Goal: Task Accomplishment & Management: Use online tool/utility

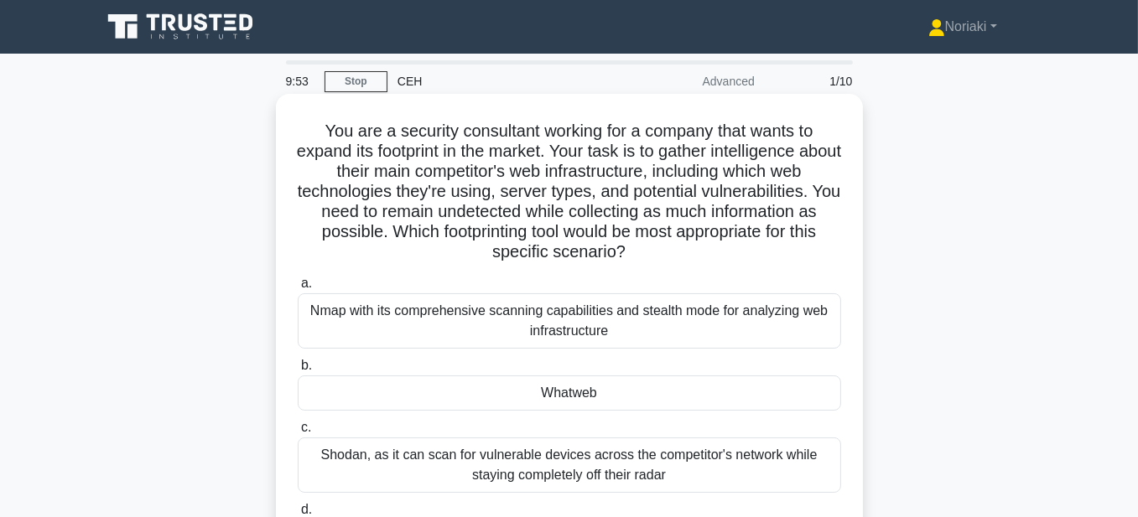
drag, startPoint x: 627, startPoint y: 257, endPoint x: 583, endPoint y: 252, distance: 44.7
click at [583, 252] on h5 "You are a security consultant working for a company that wants to expand its fo…" at bounding box center [569, 192] width 547 height 143
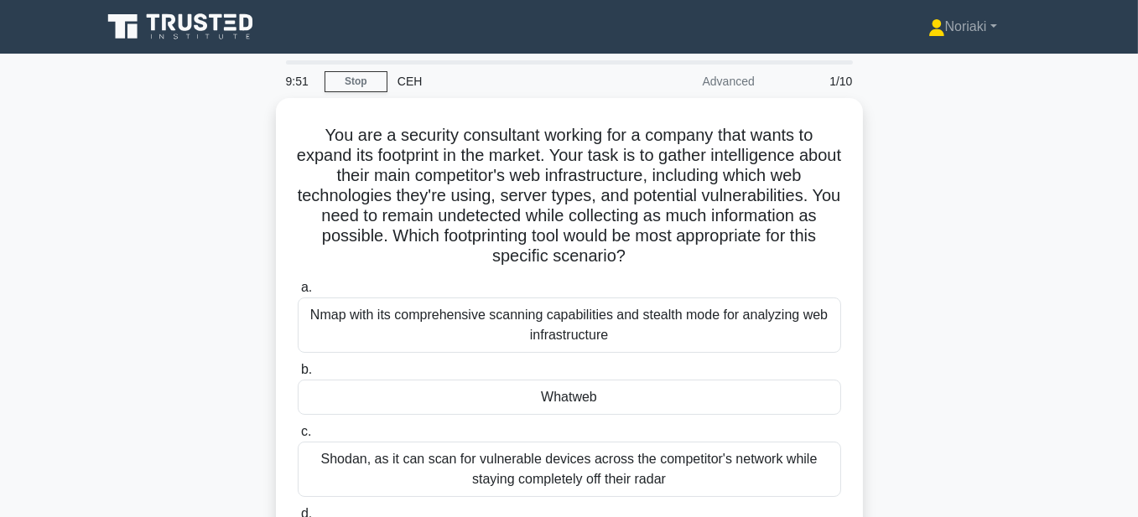
click at [898, 308] on div "You are a security consultant working for a company that wants to expand its fo…" at bounding box center [569, 374] width 956 height 552
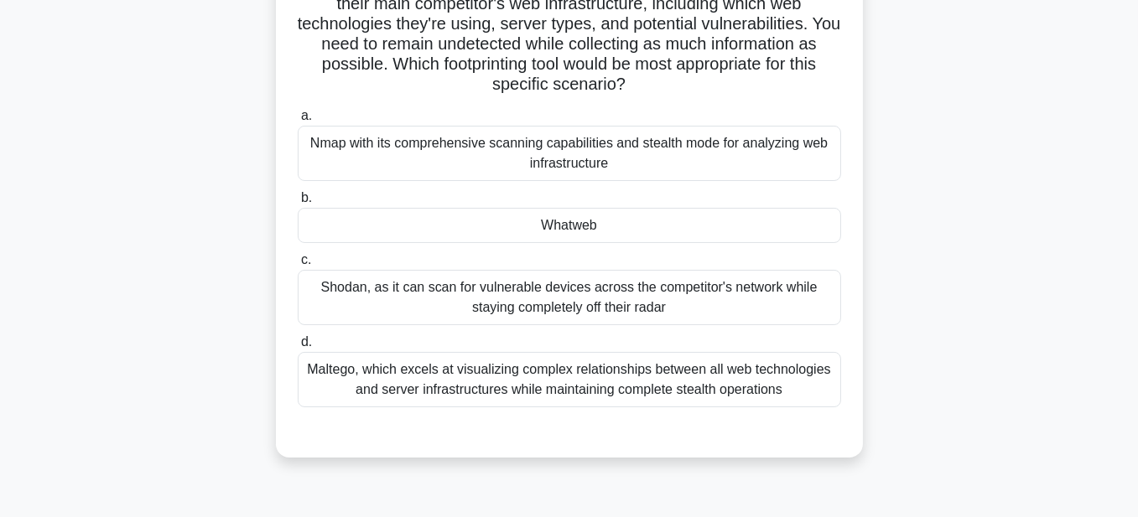
scroll to position [84, 0]
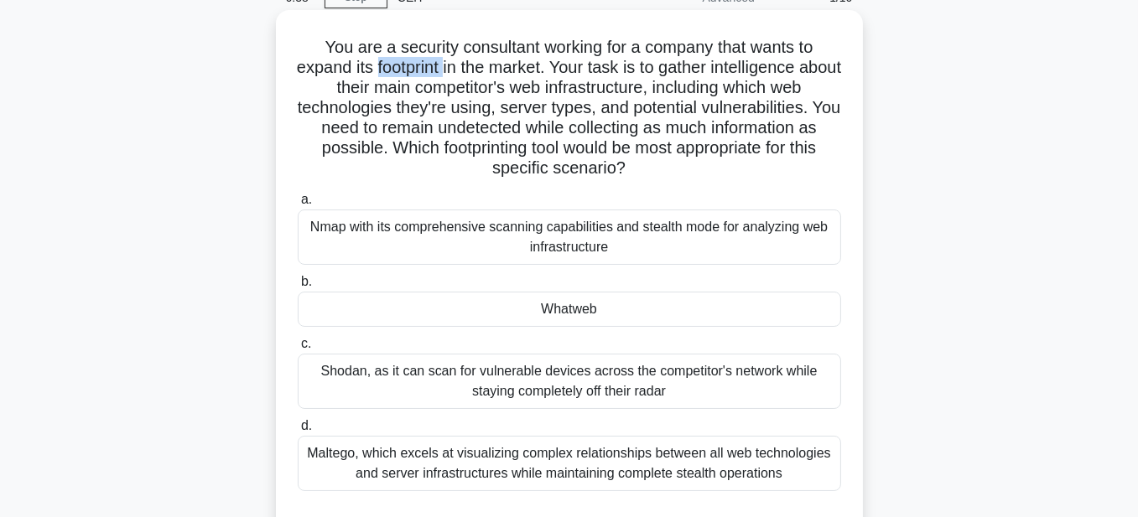
drag, startPoint x: 464, startPoint y: 73, endPoint x: 392, endPoint y: 70, distance: 71.4
click at [392, 70] on h5 "You are a security consultant working for a company that wants to expand its fo…" at bounding box center [569, 108] width 547 height 143
copy h5 "footprint"
drag, startPoint x: 629, startPoint y: 172, endPoint x: 305, endPoint y: 54, distance: 344.6
click at [305, 54] on h5 "You are a security consultant working for a company that wants to expand its fo…" at bounding box center [569, 108] width 547 height 143
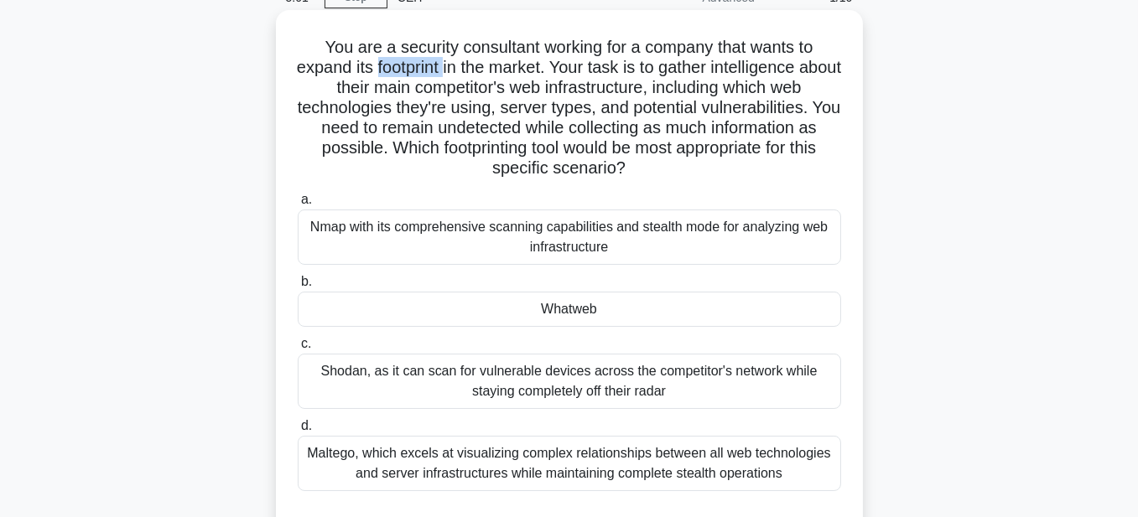
copy h5 "You are a security consultant working for a company that wants to expand its fo…"
click at [835, 180] on div "You are a security consultant working for a company that wants to expand its fo…" at bounding box center [570, 276] width 574 height 518
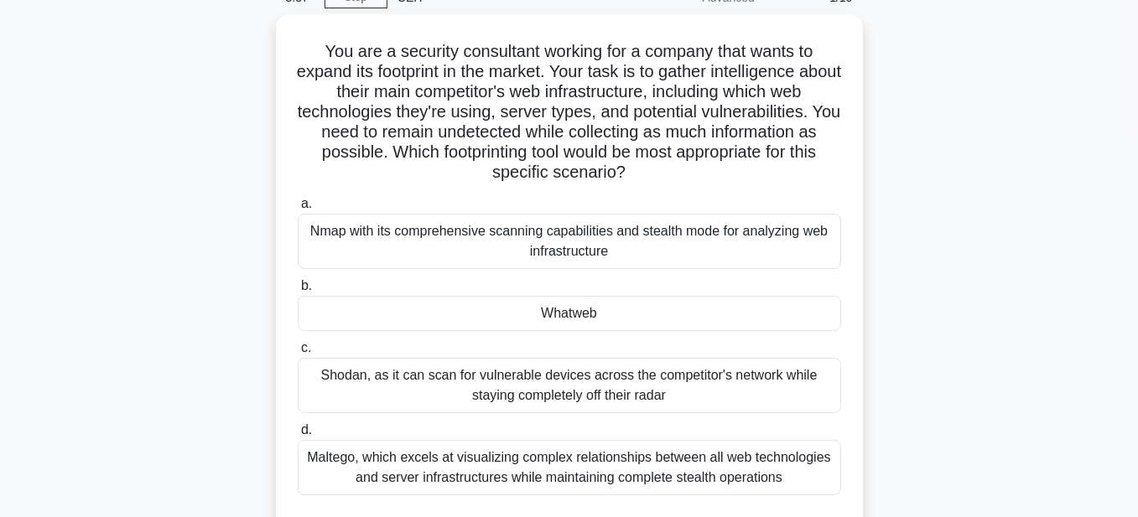
scroll to position [168, 0]
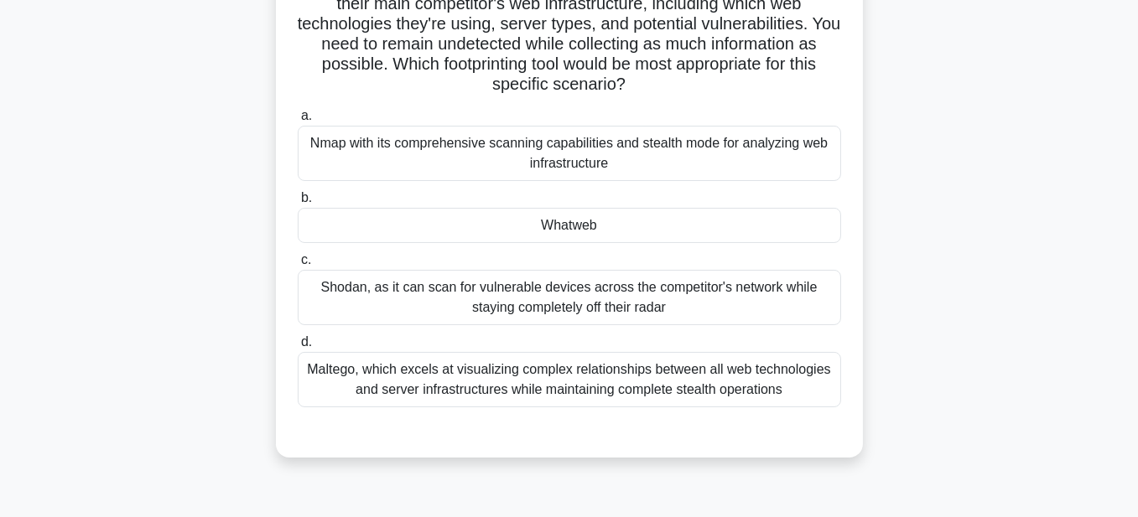
click at [629, 226] on div "Whatweb" at bounding box center [569, 225] width 543 height 35
click at [298, 204] on input "b. Whatweb" at bounding box center [298, 198] width 0 height 11
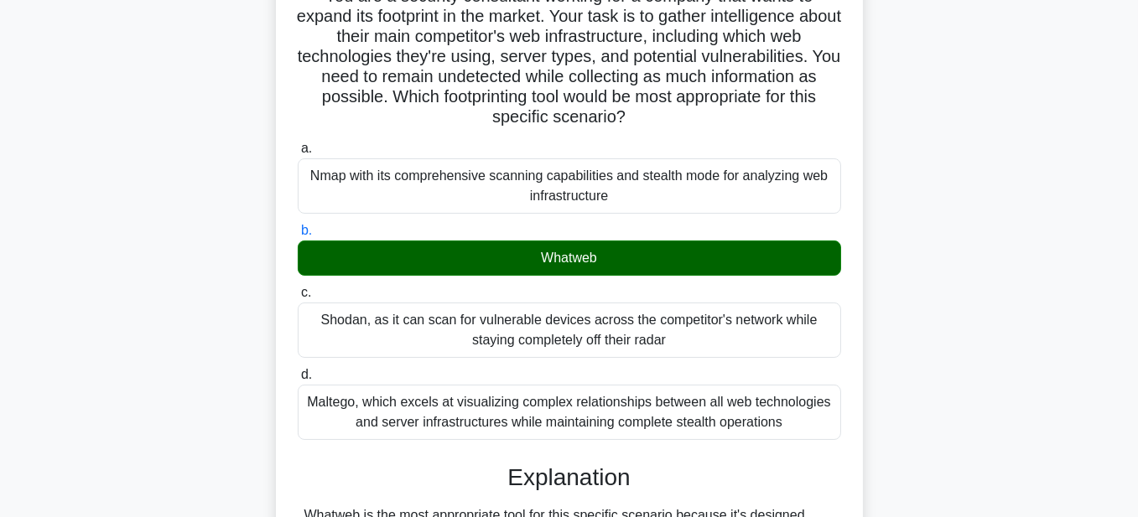
scroll to position [84, 0]
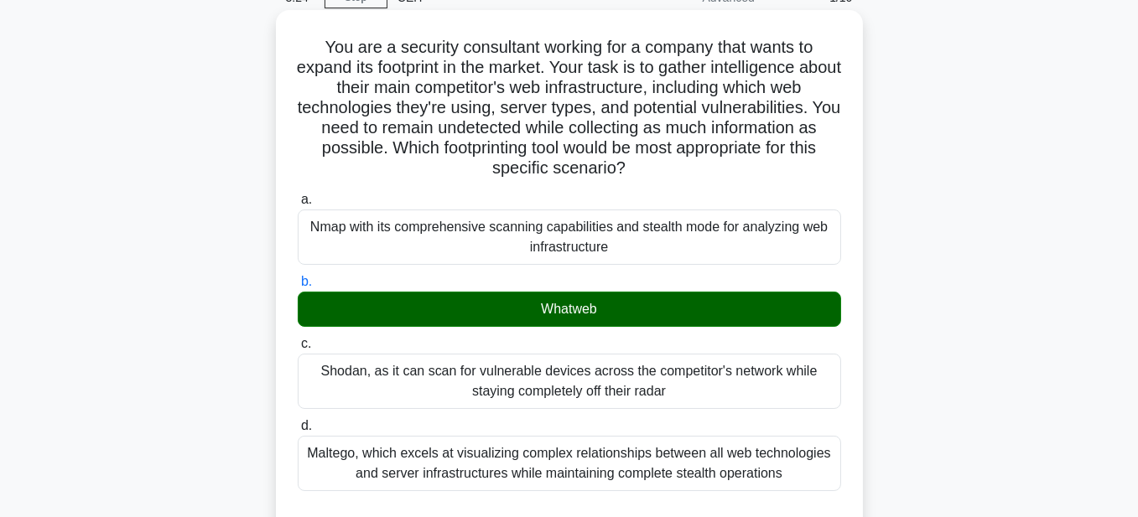
drag, startPoint x: 613, startPoint y: 250, endPoint x: 302, endPoint y: 222, distance: 312.3
click at [302, 222] on div "Nmap with its comprehensive scanning capabilities and stealth mode for analyzin…" at bounding box center [569, 237] width 543 height 55
copy div "Nmap with its comprehensive scanning capabilities and stealth mode for analyzin…"
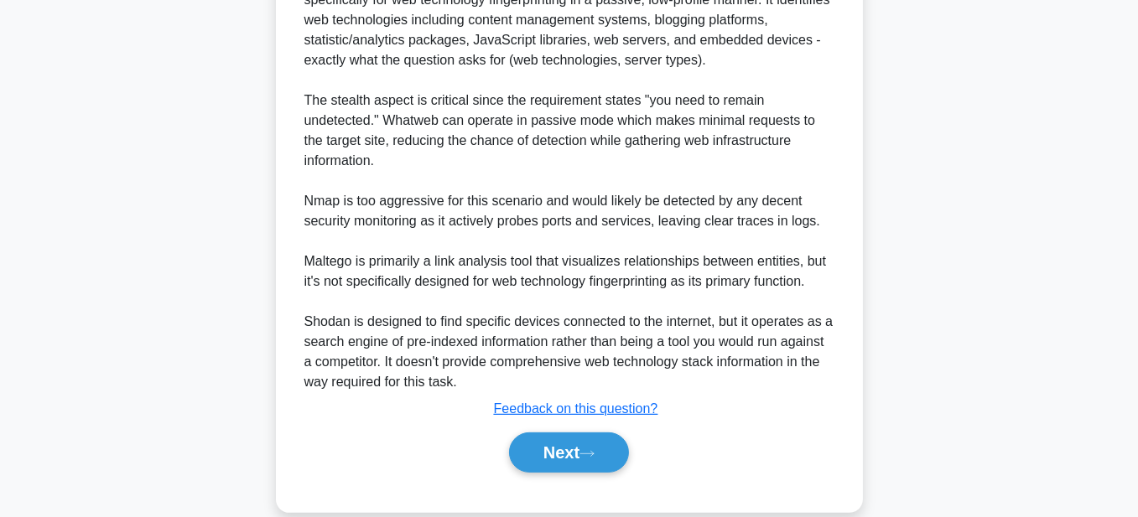
scroll to position [696, 0]
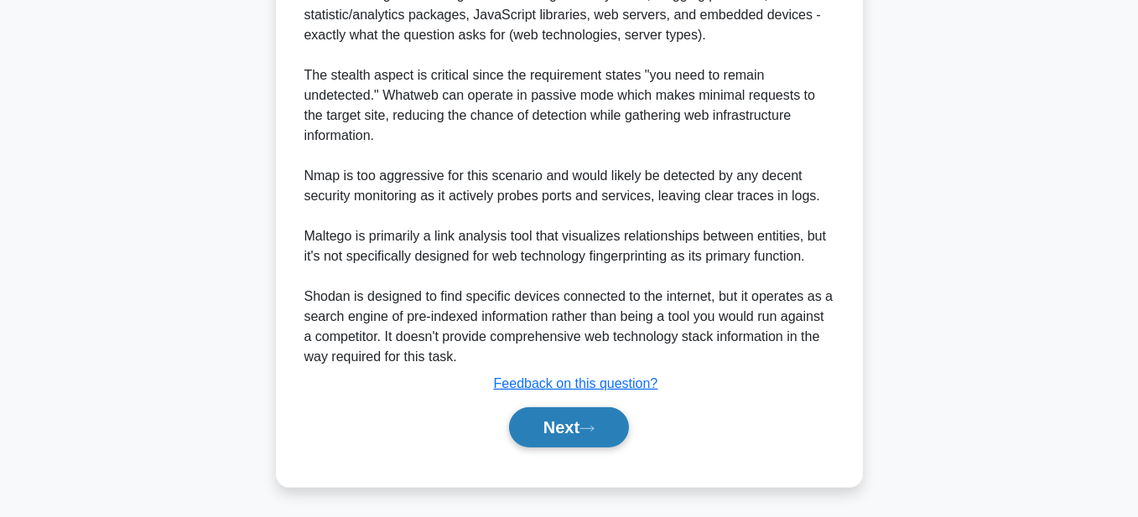
click at [548, 428] on button "Next" at bounding box center [569, 428] width 120 height 40
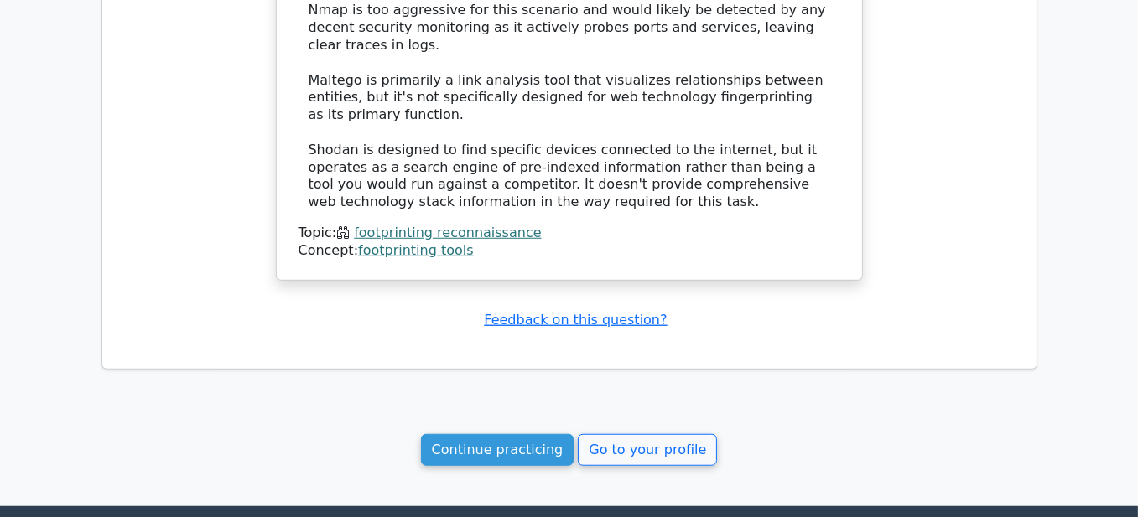
scroll to position [1761, 0]
